Goal: Task Accomplishment & Management: Use online tool/utility

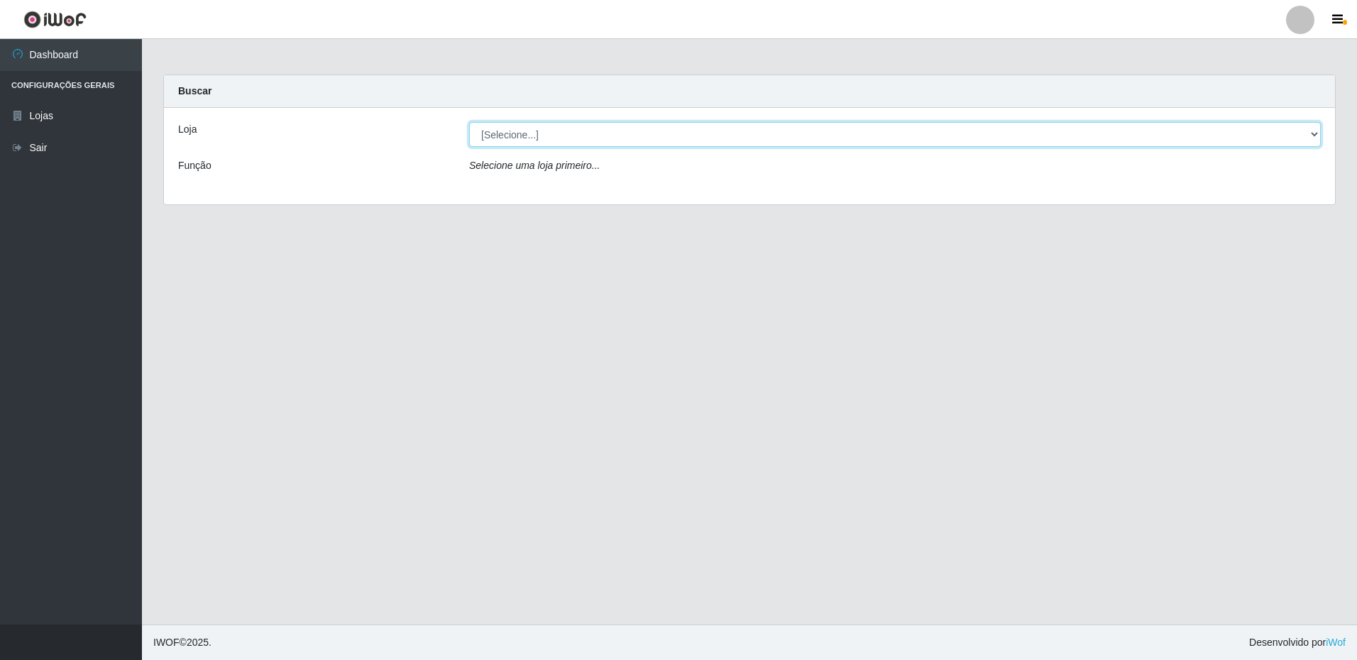
click at [512, 133] on select "[Selecione...] Extrabom - Loja 16 [GEOGRAPHIC_DATA]" at bounding box center [895, 134] width 852 height 25
select select "450"
click at [469, 122] on select "[Selecione...] Extrabom - Loja 16 Praia do Sua" at bounding box center [895, 134] width 852 height 25
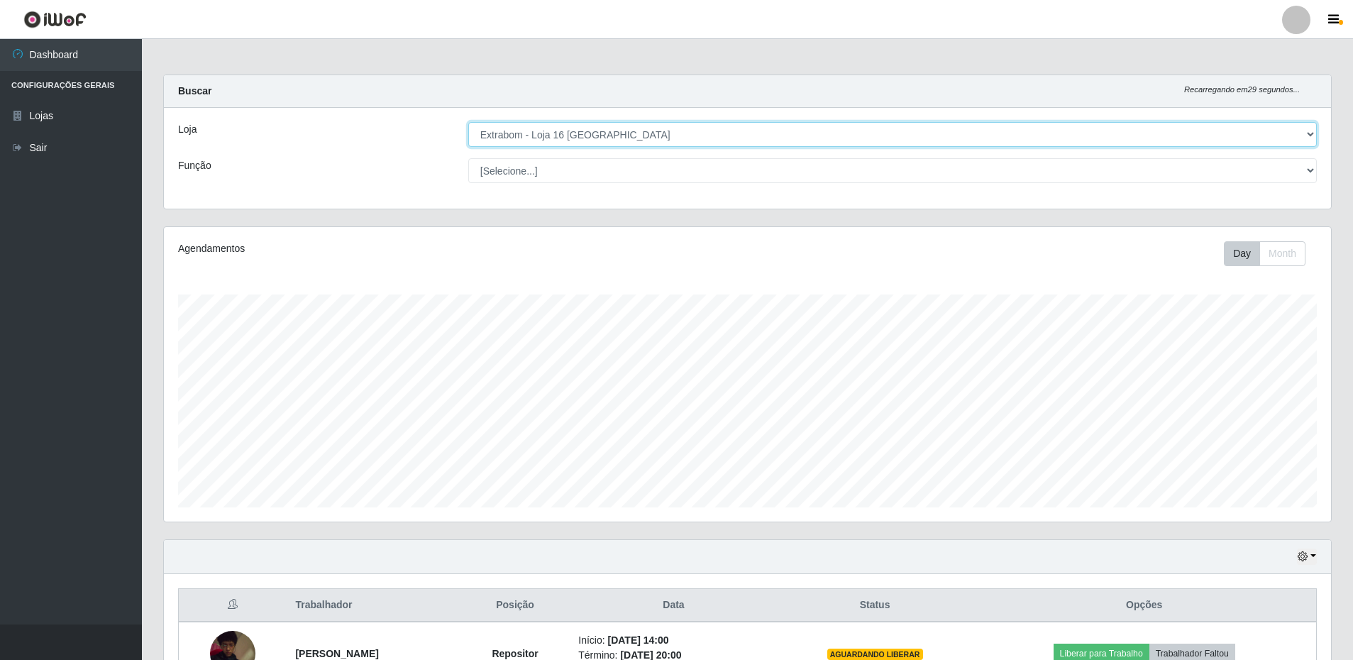
scroll to position [282, 0]
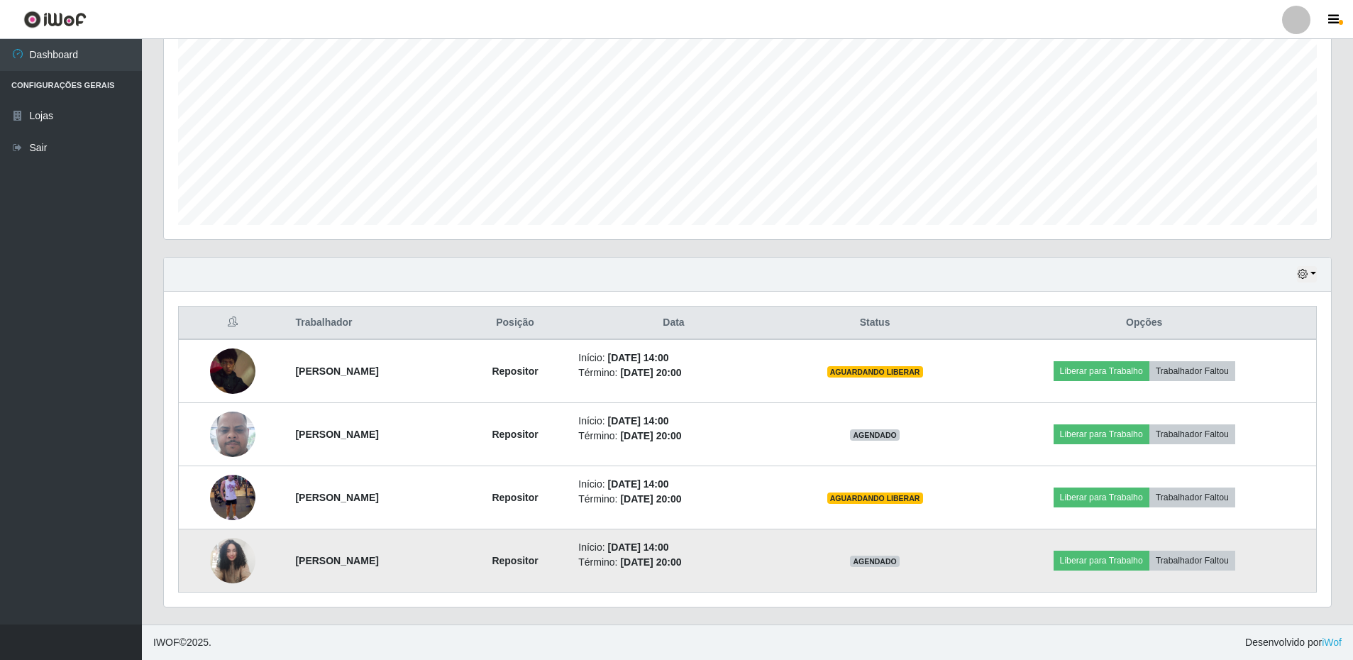
click at [223, 559] on img at bounding box center [232, 560] width 45 height 61
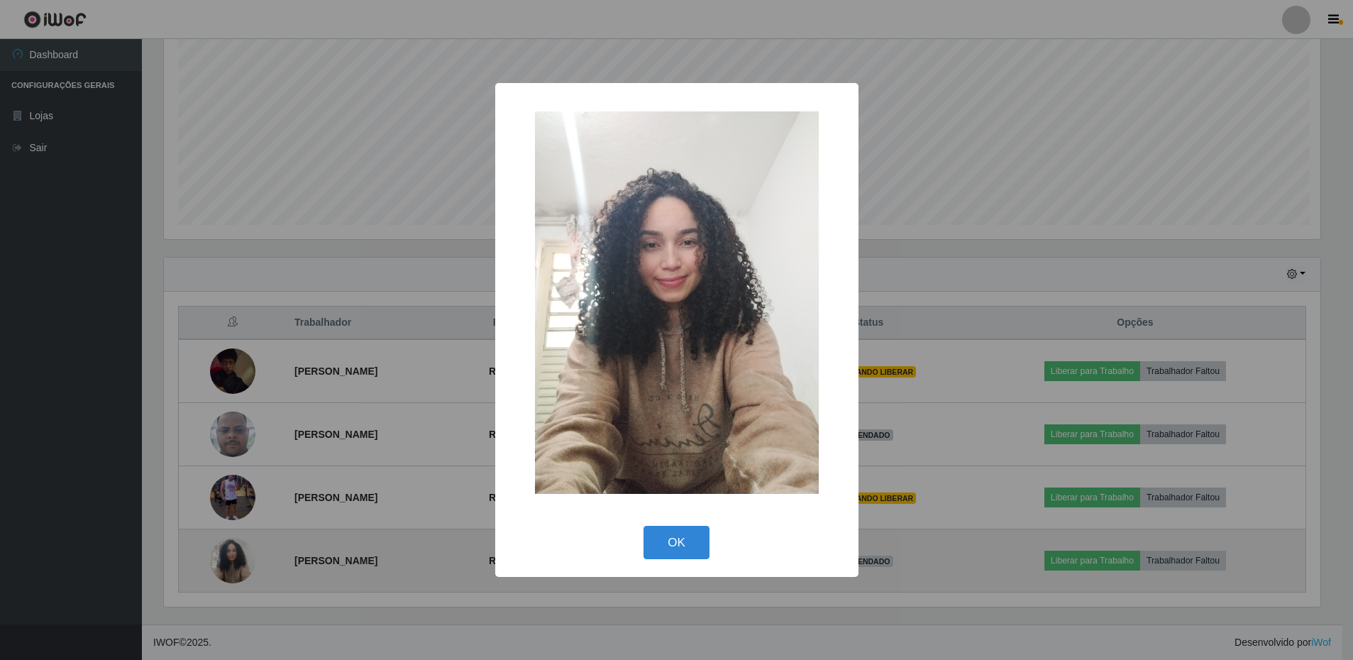
scroll to position [295, 1160]
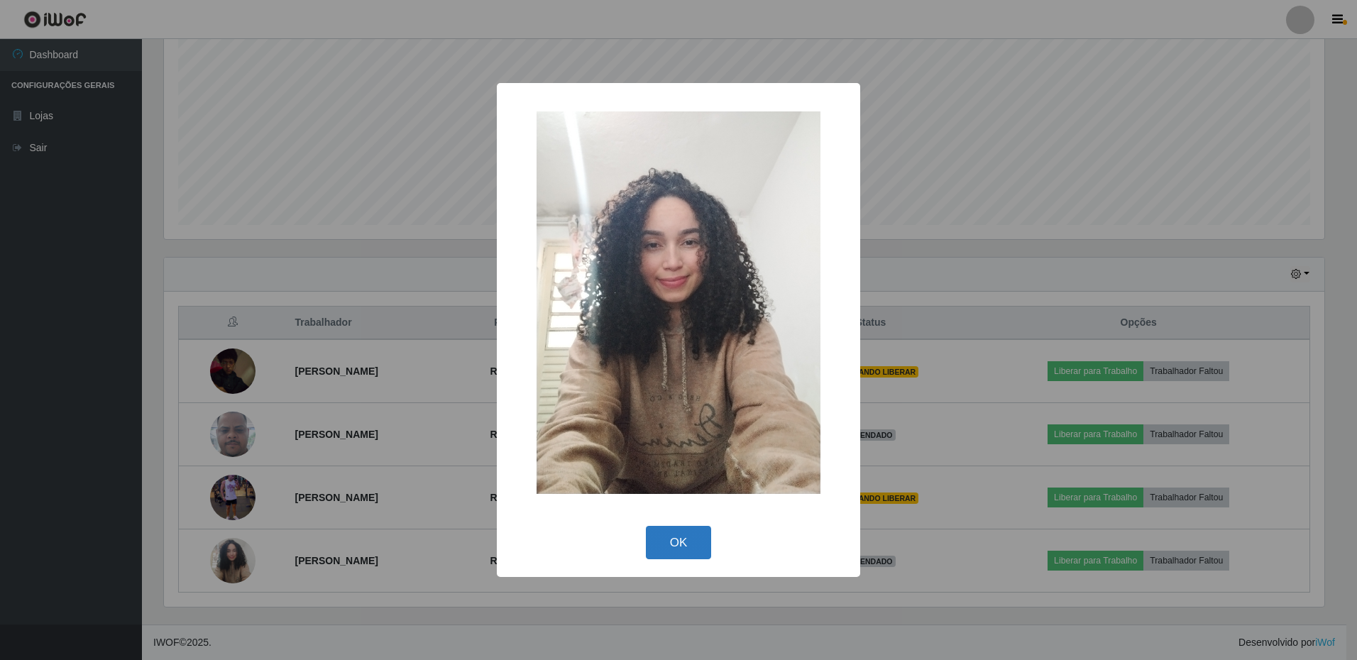
click at [678, 544] on button "OK" at bounding box center [679, 542] width 66 height 33
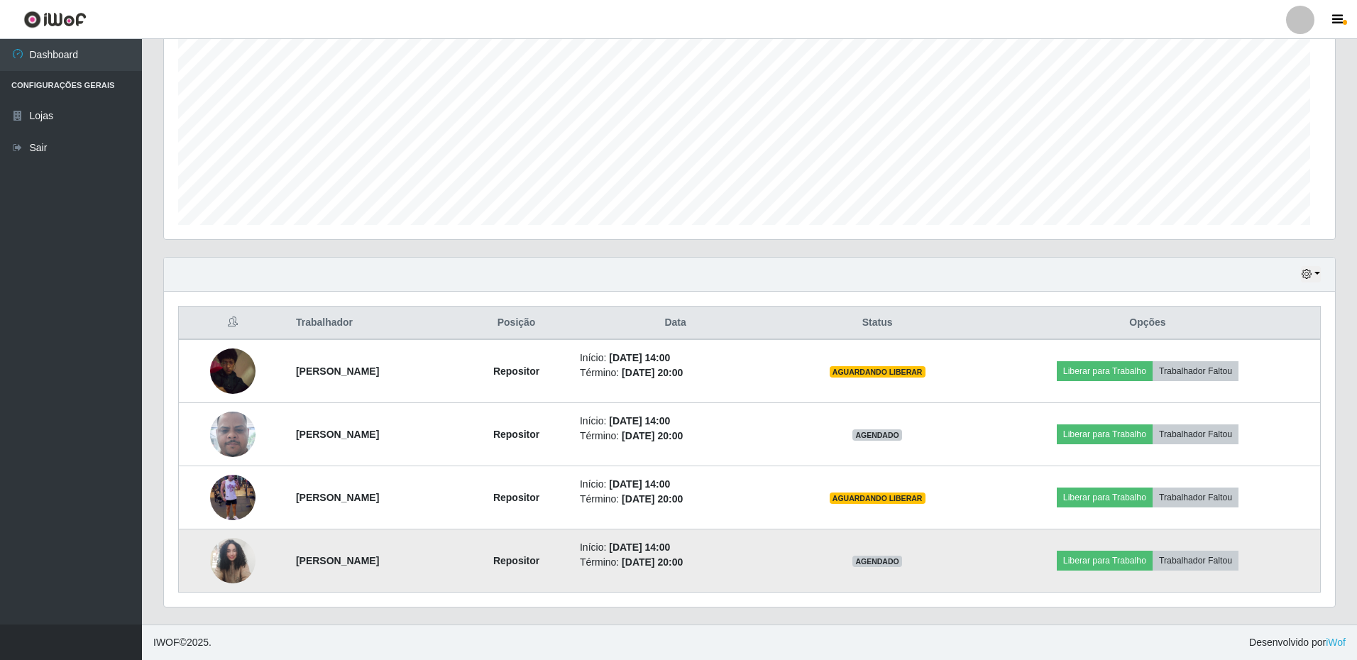
scroll to position [295, 1167]
click at [1087, 559] on button "Liberar para Trabalho" at bounding box center [1102, 561] width 96 height 20
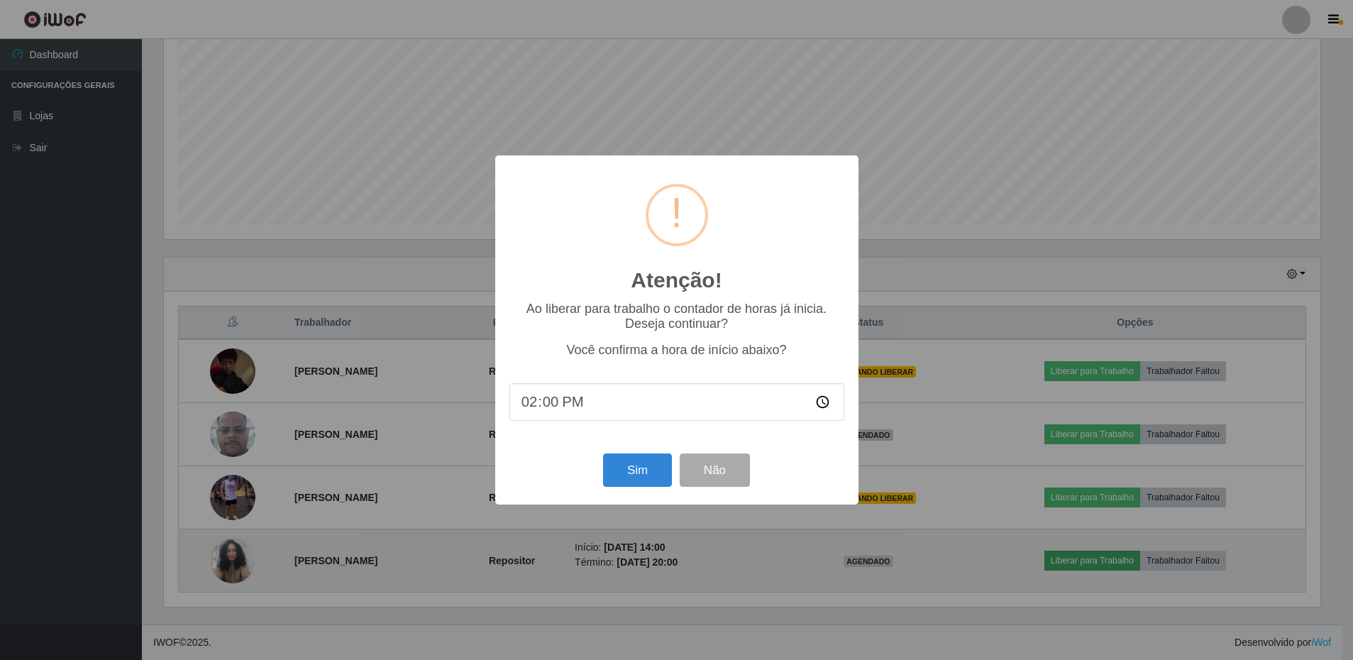
scroll to position [295, 1160]
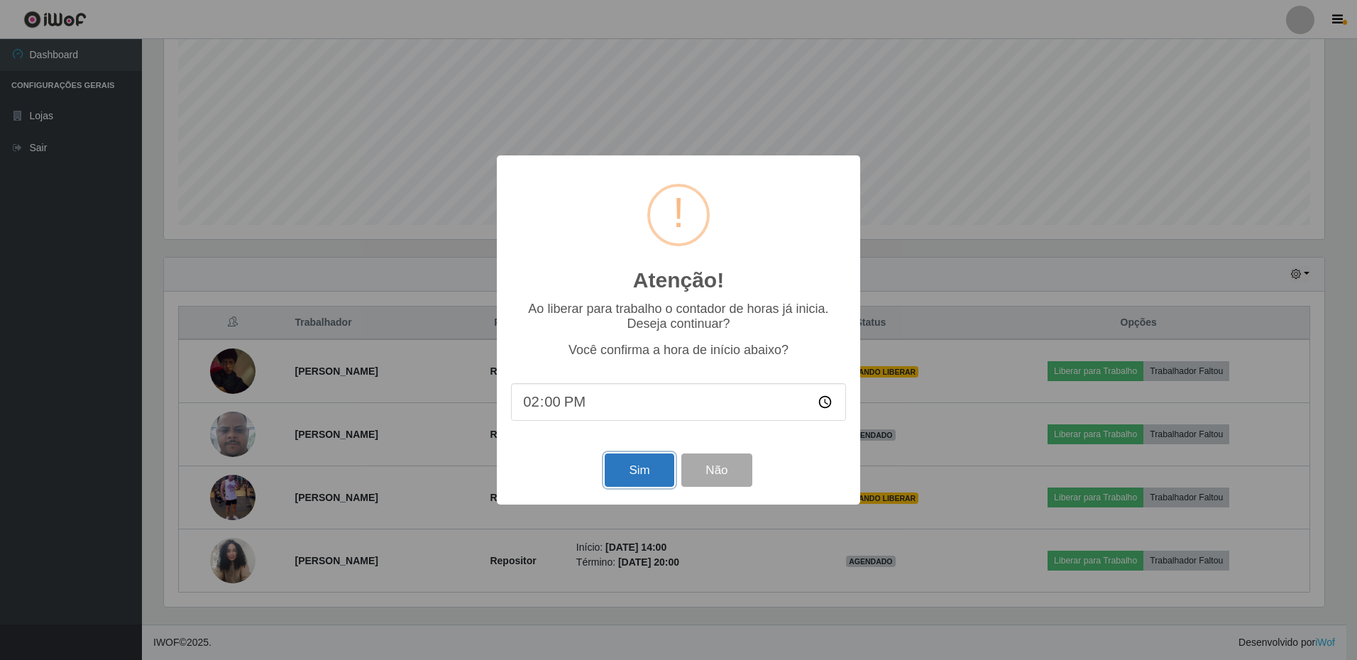
click at [624, 469] on button "Sim" at bounding box center [639, 470] width 69 height 33
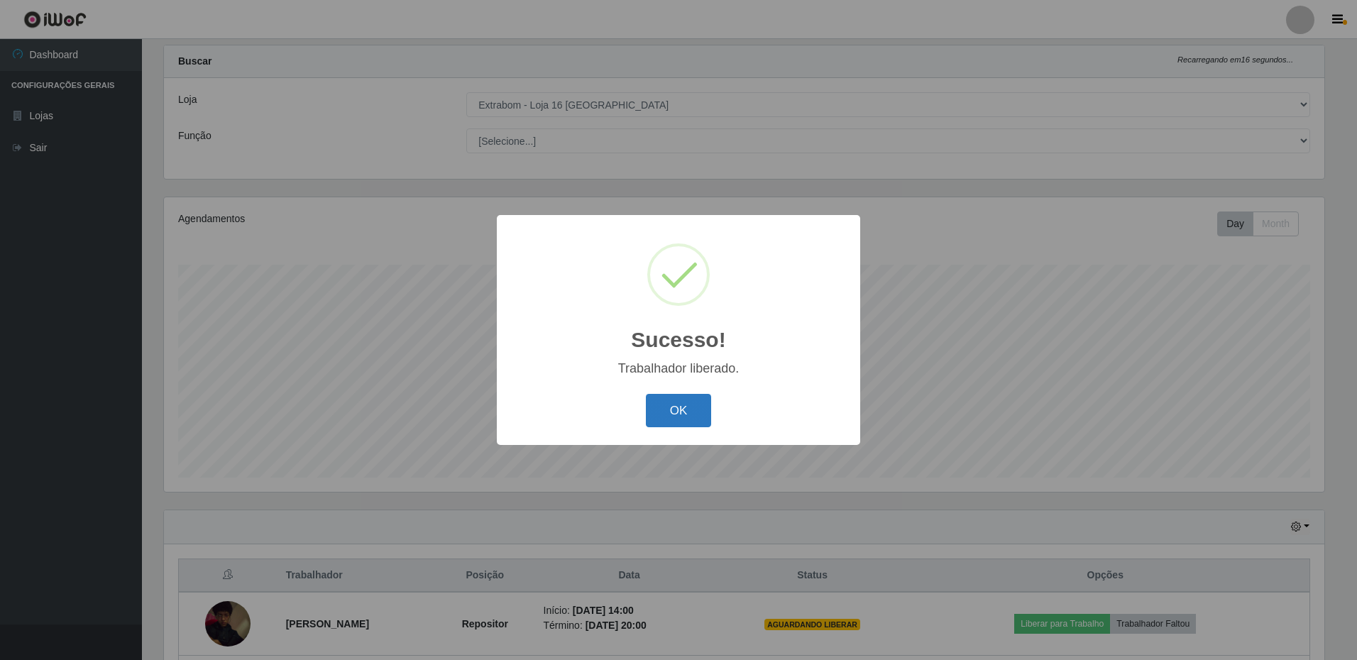
click at [647, 416] on button "OK" at bounding box center [679, 410] width 66 height 33
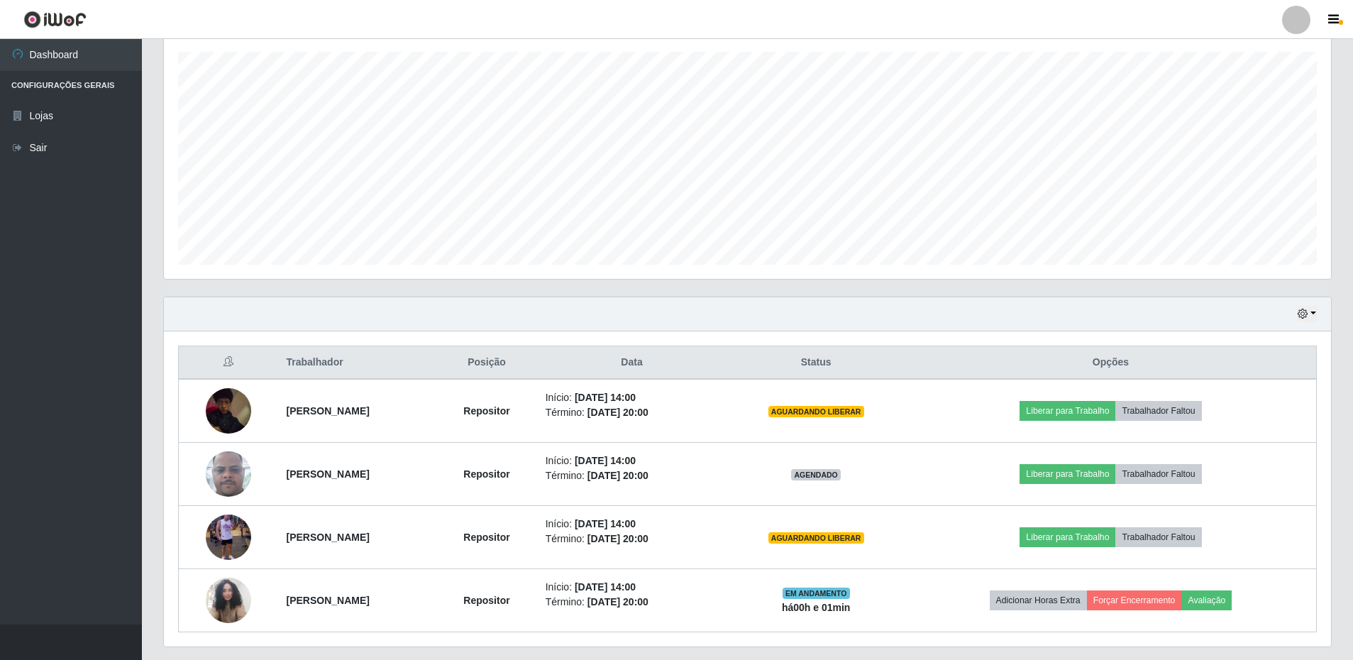
scroll to position [282, 0]
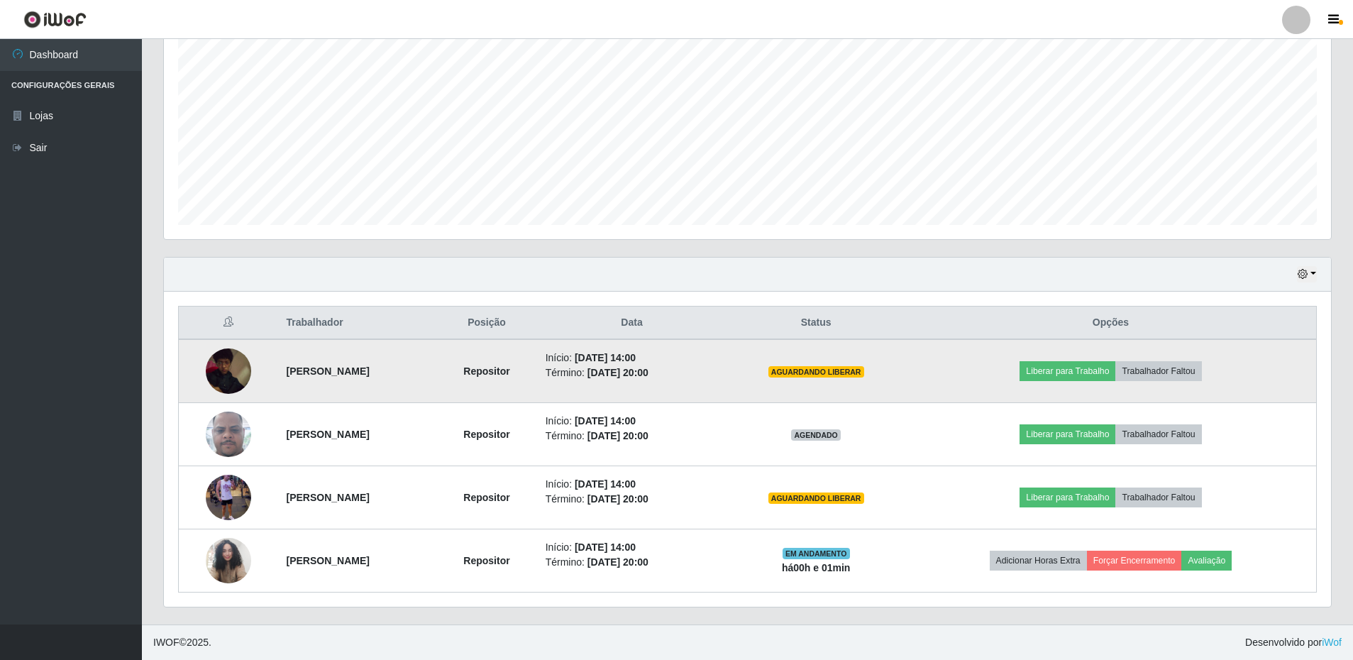
click at [222, 375] on img at bounding box center [228, 371] width 45 height 57
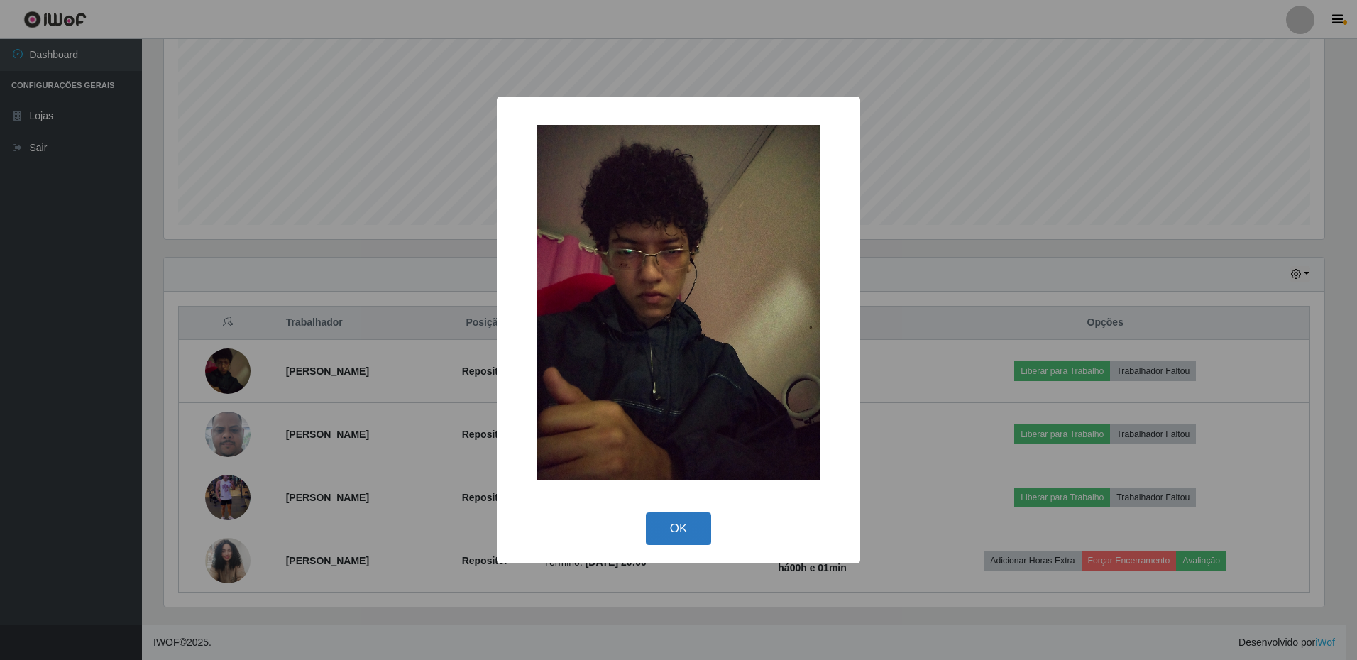
click at [676, 527] on button "OK" at bounding box center [679, 528] width 66 height 33
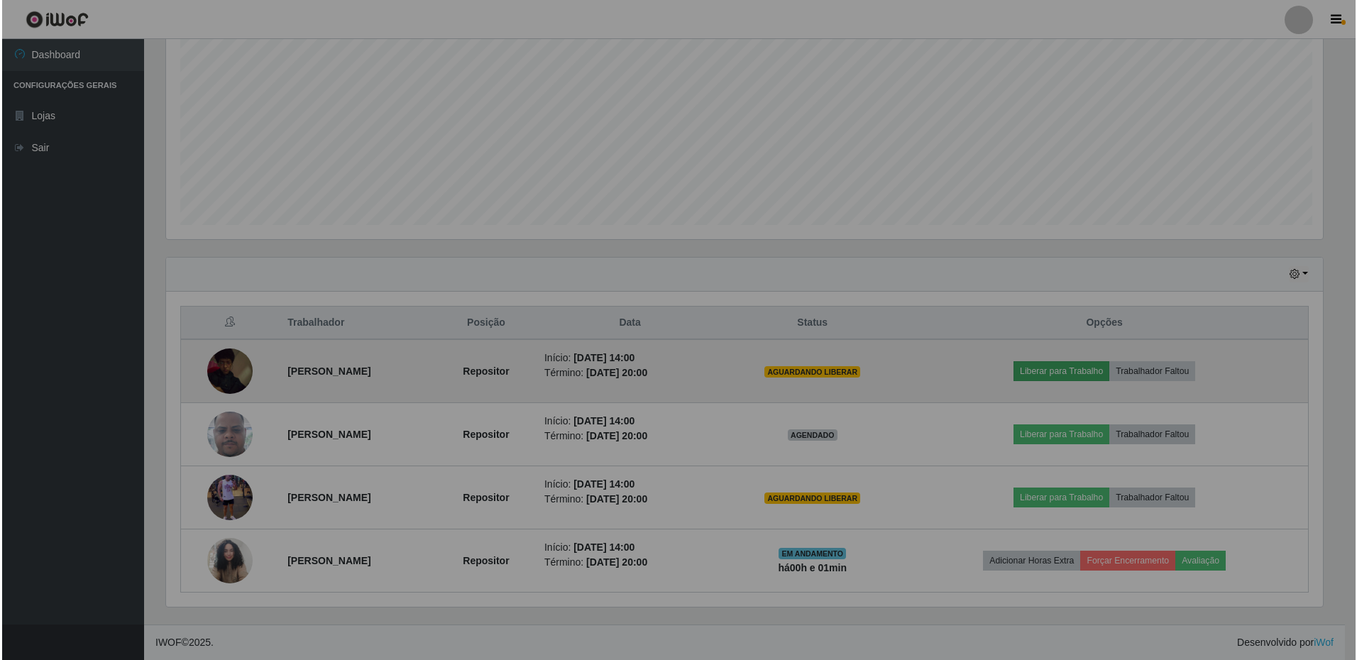
scroll to position [295, 1167]
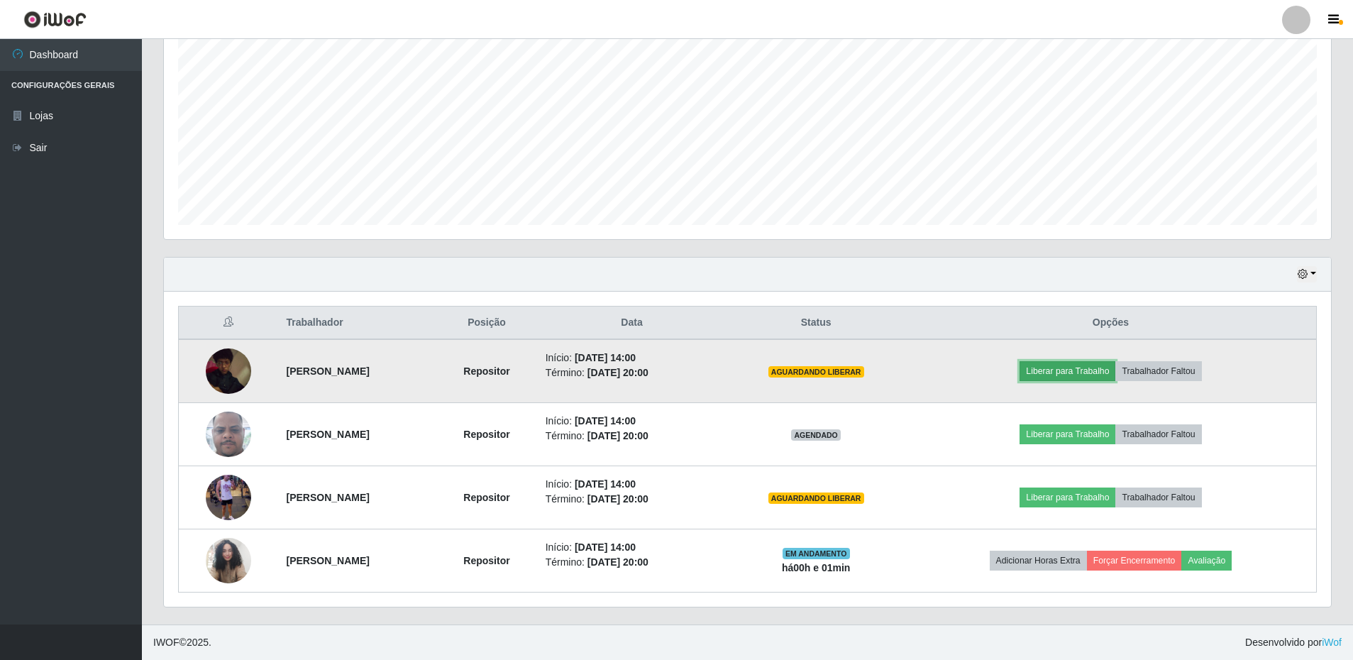
click at [1085, 368] on button "Liberar para Trabalho" at bounding box center [1068, 371] width 96 height 20
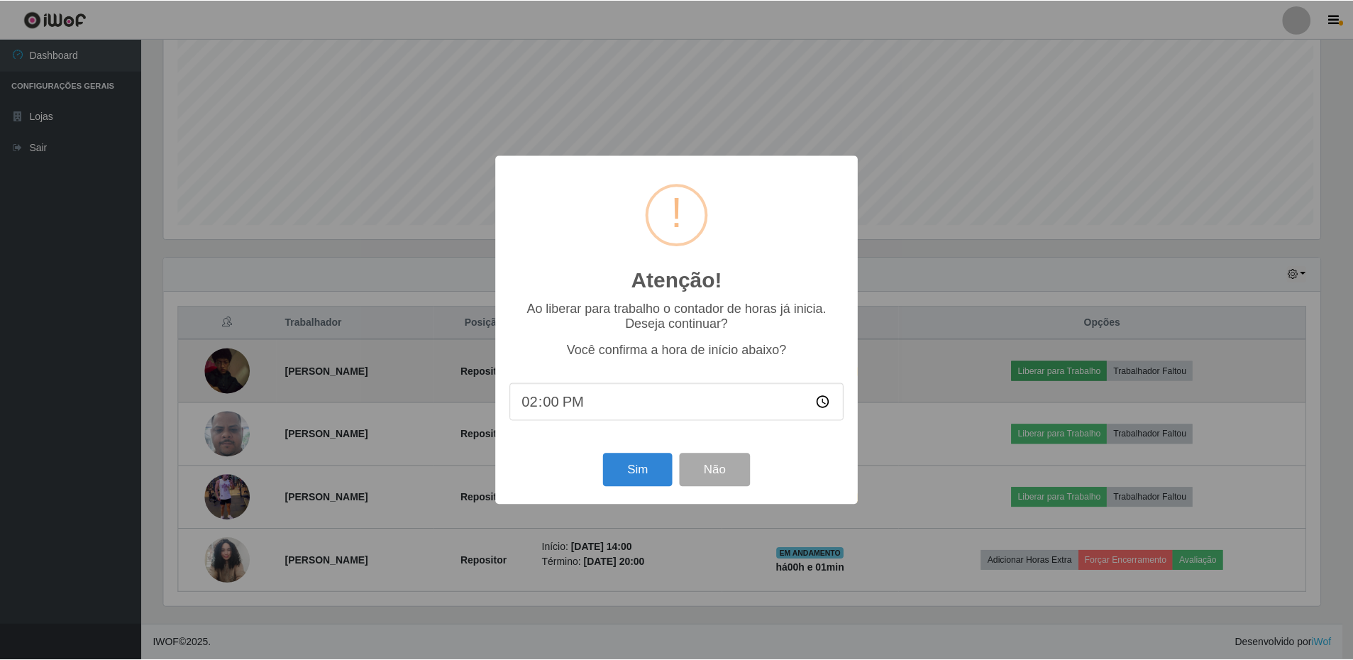
scroll to position [295, 1160]
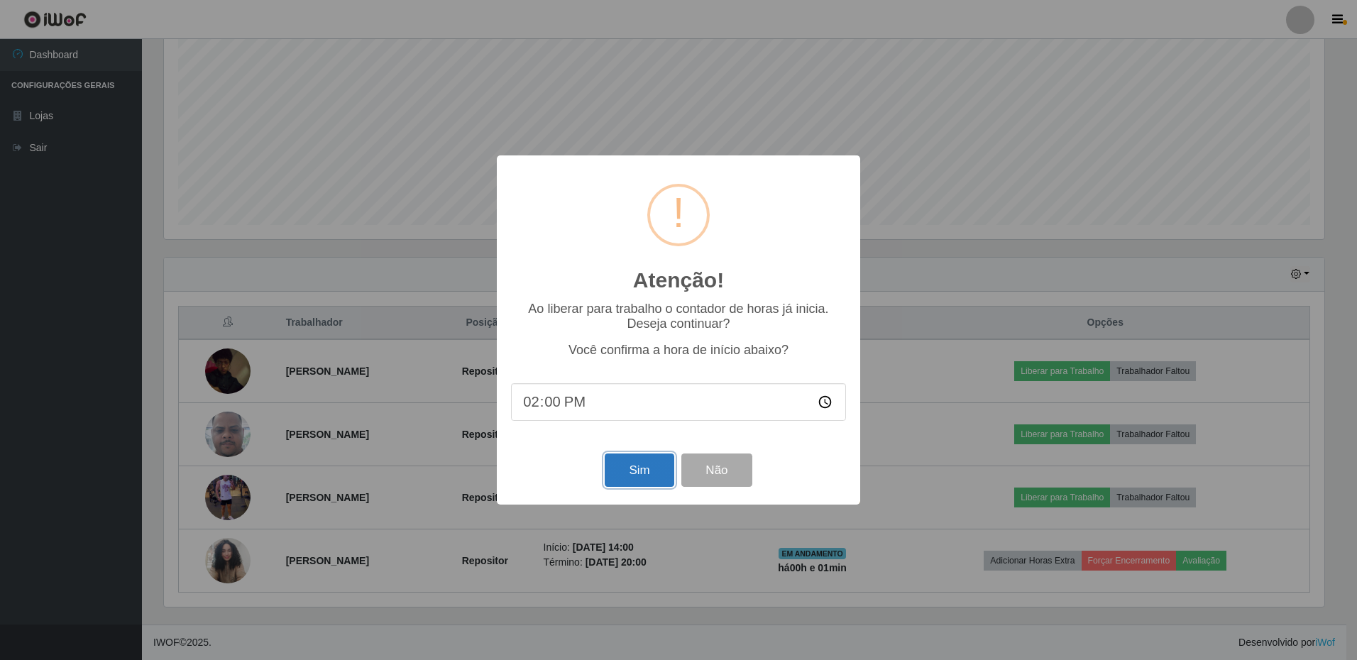
click at [623, 469] on button "Sim" at bounding box center [639, 470] width 69 height 33
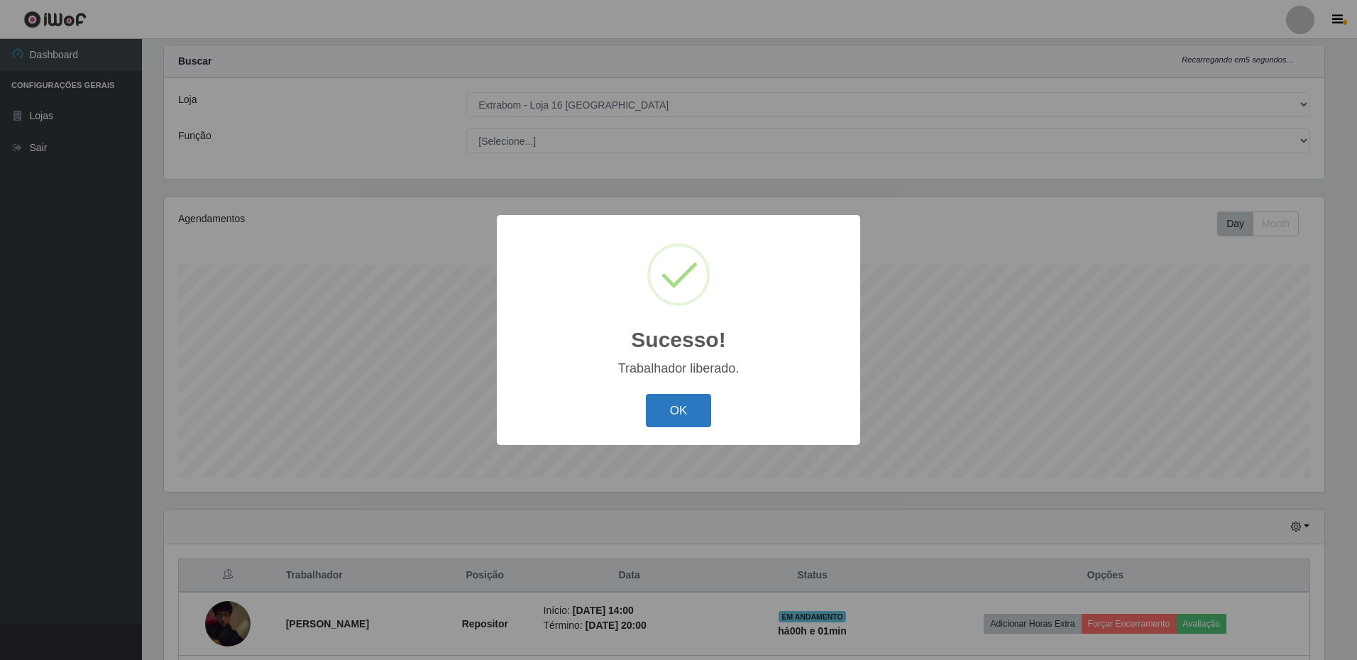
click at [697, 400] on button "OK" at bounding box center [679, 410] width 66 height 33
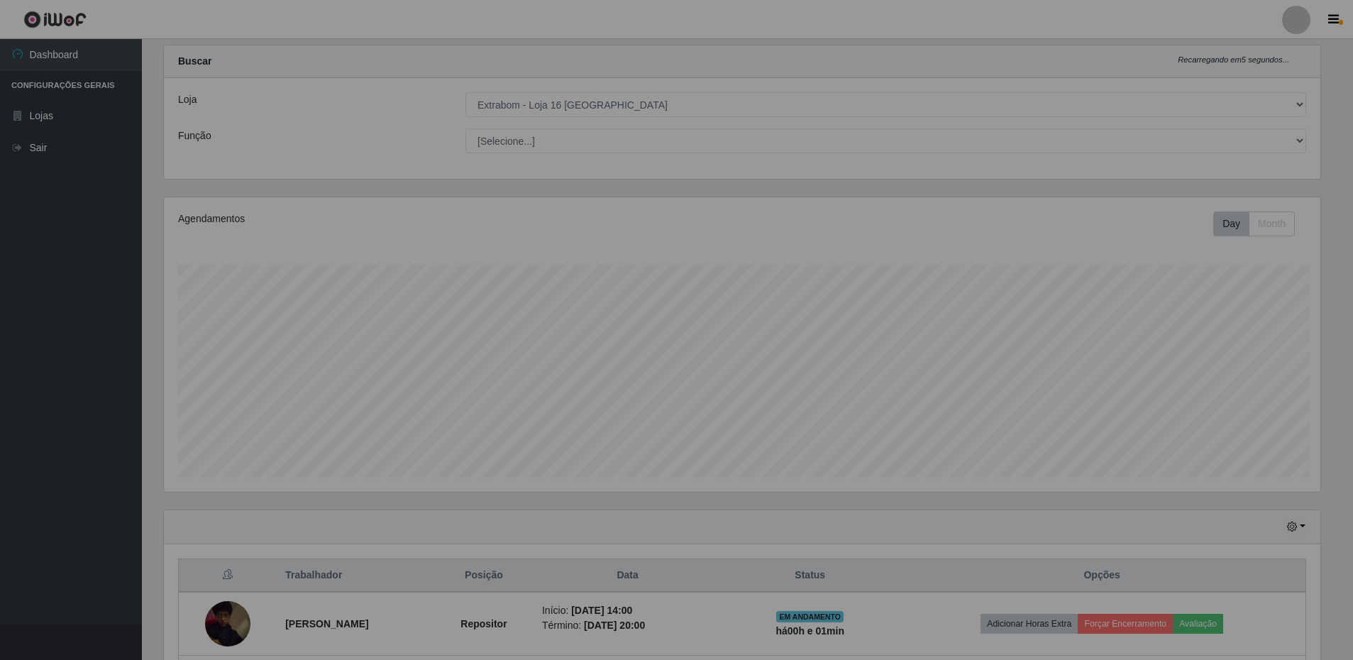
scroll to position [0, 0]
